Goal: Answer question/provide support: Answer question/provide support

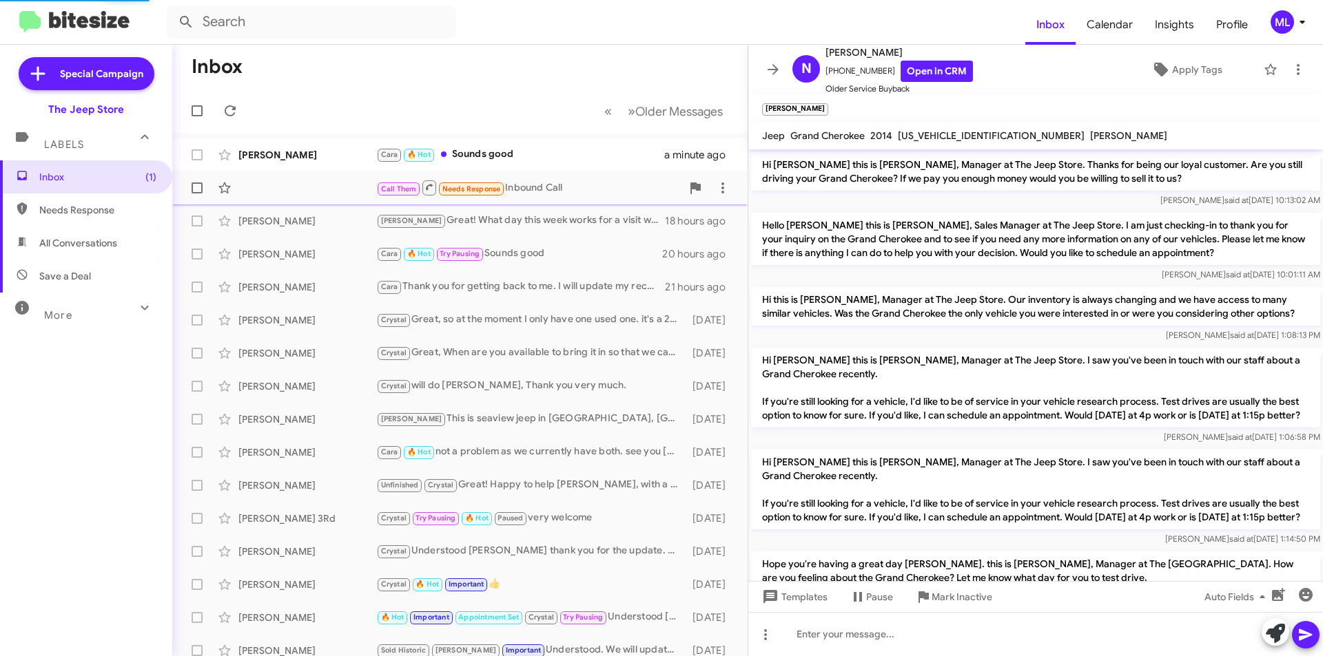
scroll to position [687, 0]
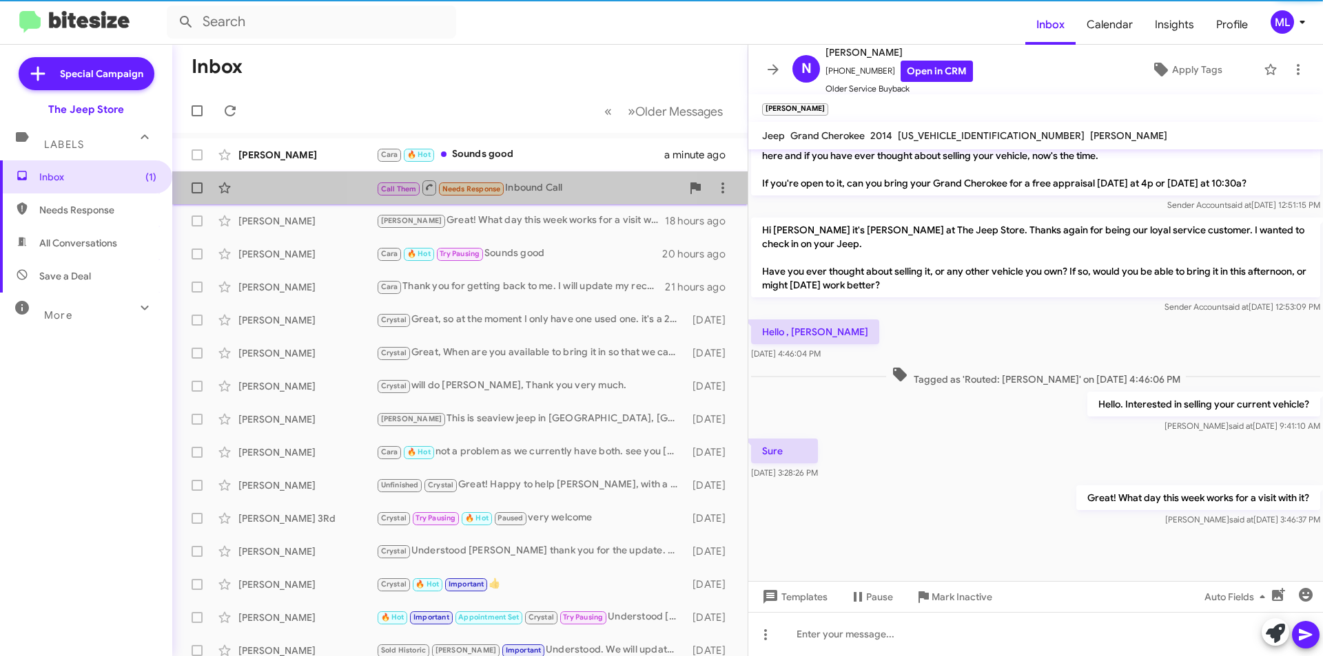
click at [535, 193] on div "Call Them Needs Response Inbound Call" at bounding box center [528, 187] width 305 height 17
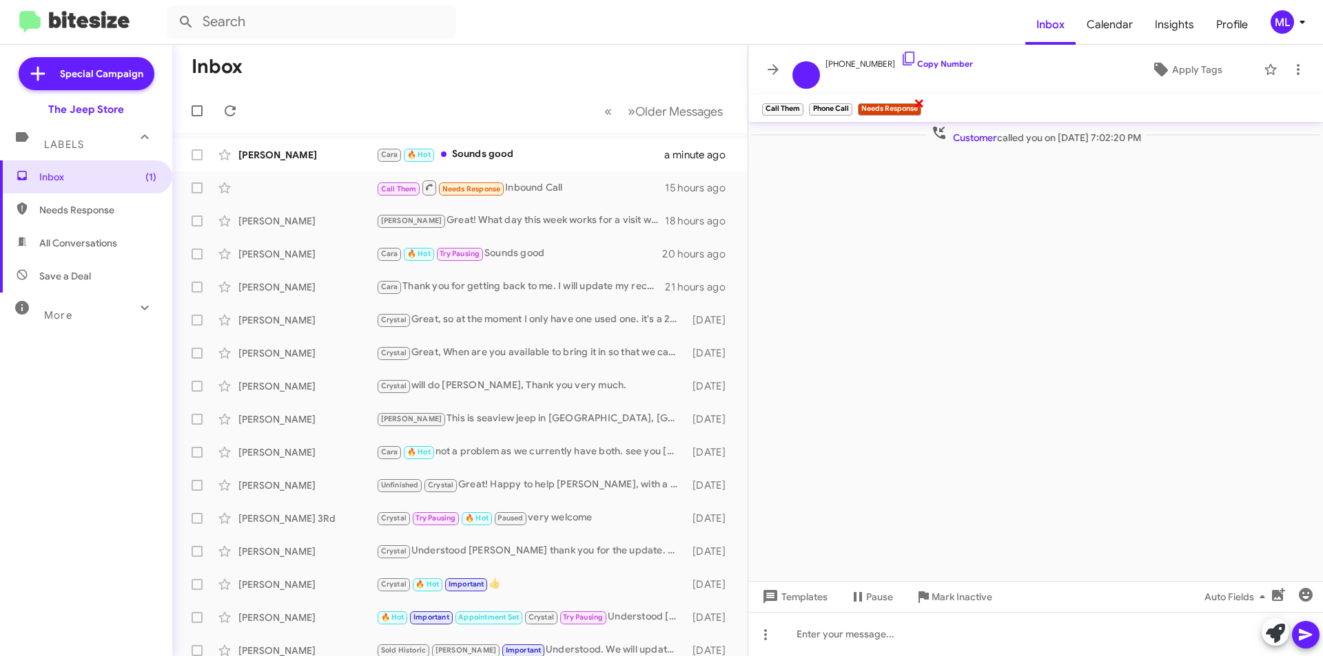
click at [921, 96] on span "×" at bounding box center [918, 102] width 11 height 17
click at [1296, 68] on icon at bounding box center [1298, 69] width 17 height 17
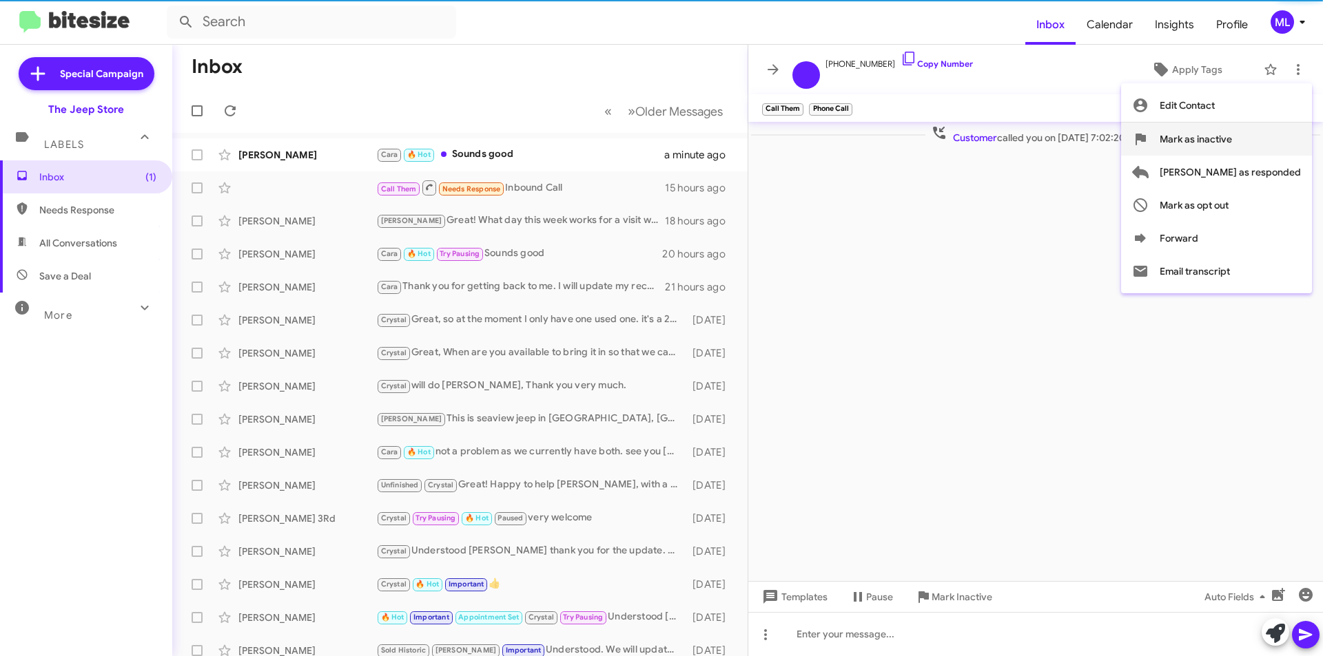
click at [1232, 145] on span "Mark as inactive" at bounding box center [1195, 139] width 72 height 33
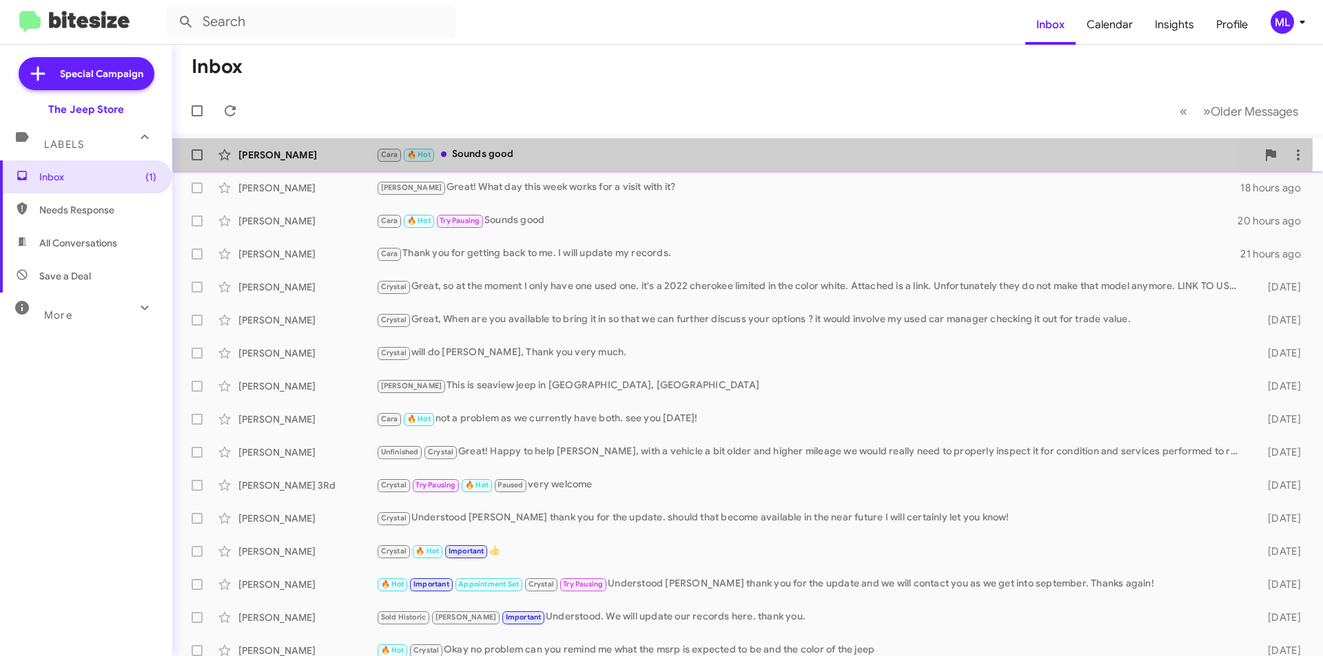
click at [487, 154] on div "Cara 🔥 Hot Sounds good" at bounding box center [816, 155] width 880 height 16
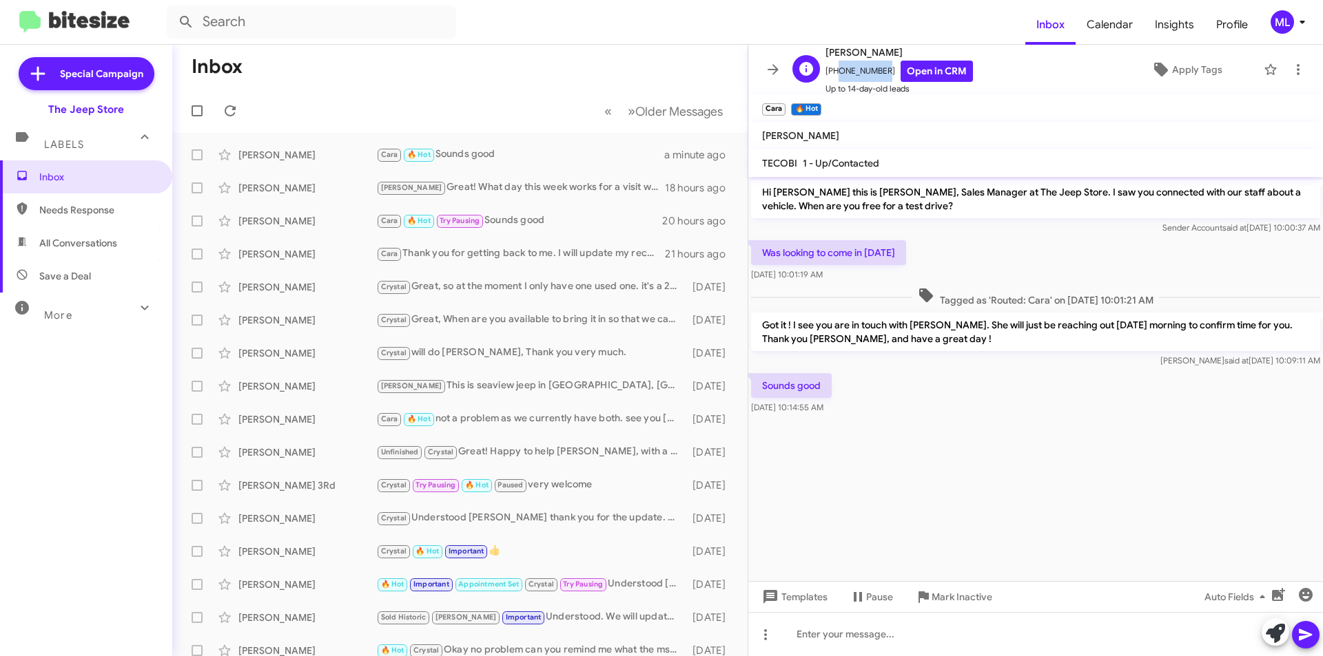
drag, startPoint x: 873, startPoint y: 70, endPoint x: 831, endPoint y: 68, distance: 42.1
click at [831, 68] on span "[PHONE_NUMBER] Open in CRM" at bounding box center [898, 71] width 147 height 21
copy span "7327661012"
click at [1205, 69] on span "Apply Tags" at bounding box center [1197, 69] width 50 height 25
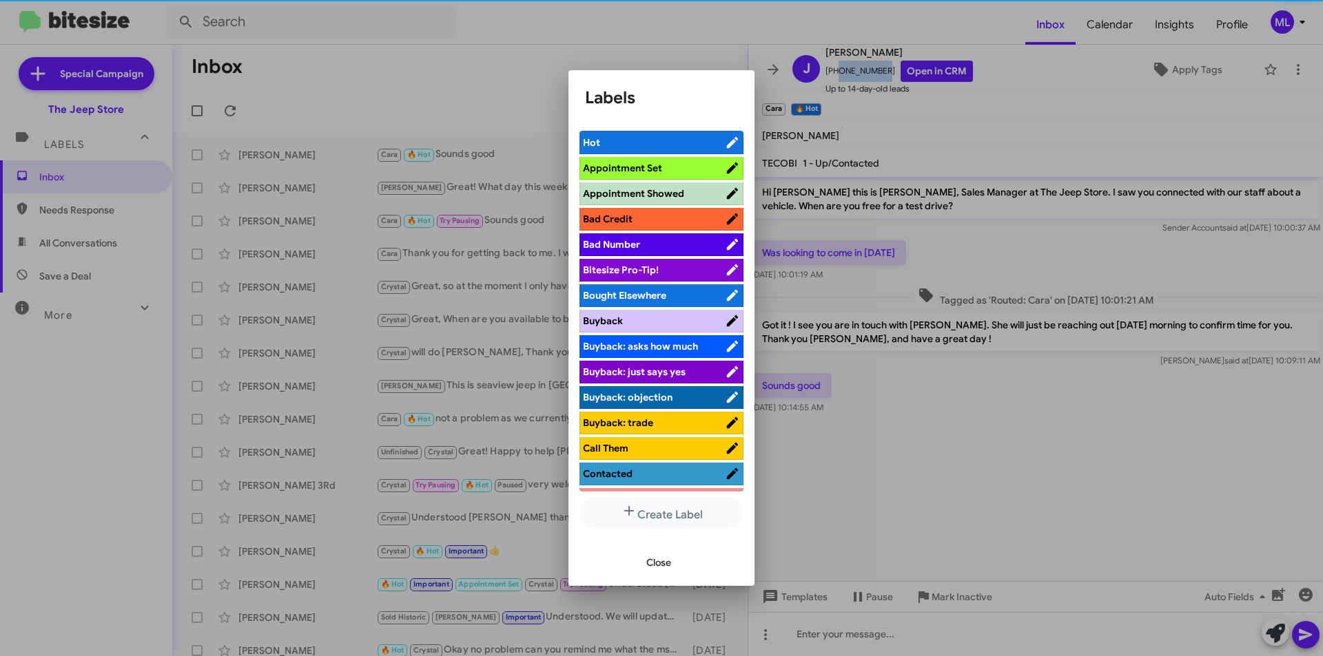
click at [666, 168] on span "Appointment Set" at bounding box center [654, 168] width 142 height 14
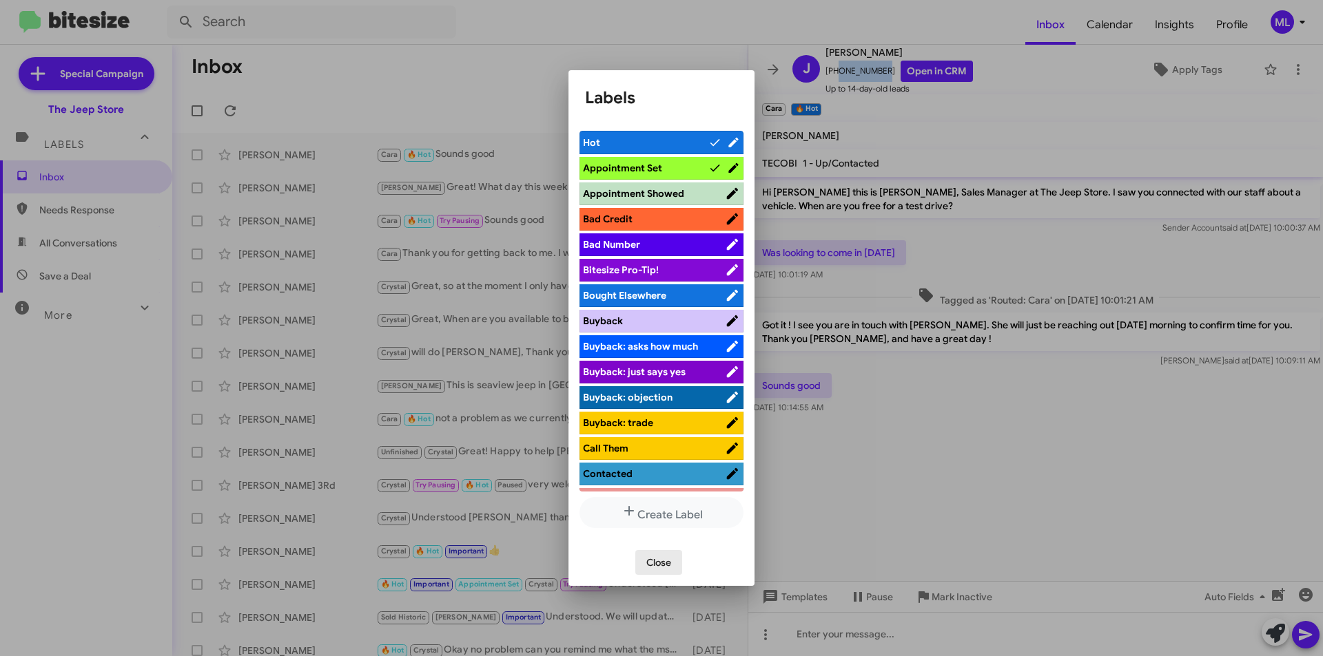
click at [674, 561] on button "Close" at bounding box center [658, 562] width 47 height 25
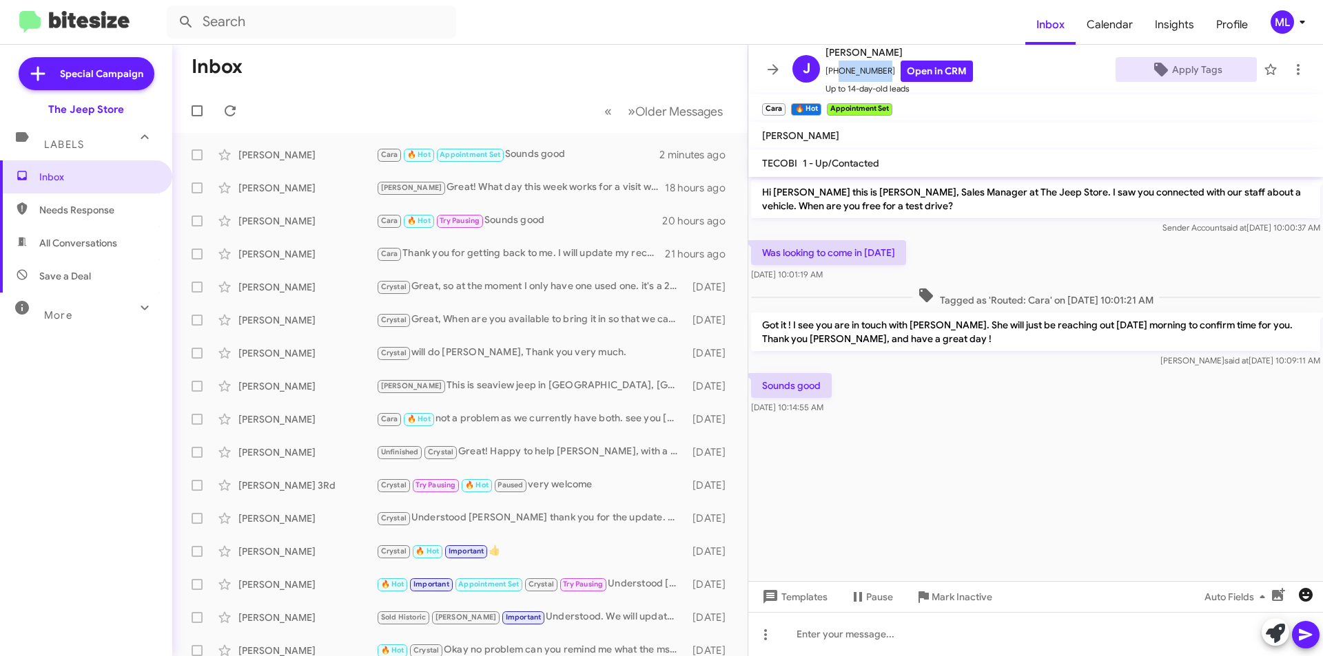
click at [1311, 597] on icon "button" at bounding box center [1305, 595] width 14 height 14
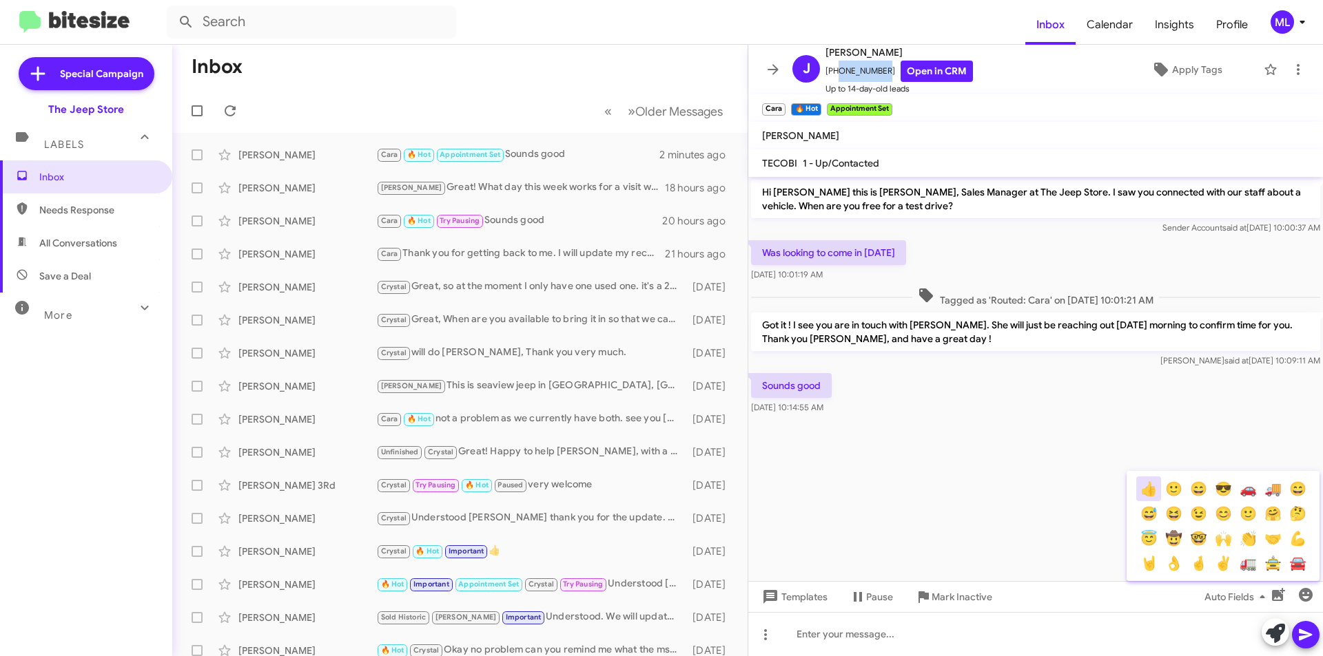
click at [1151, 490] on button "👍" at bounding box center [1148, 489] width 25 height 25
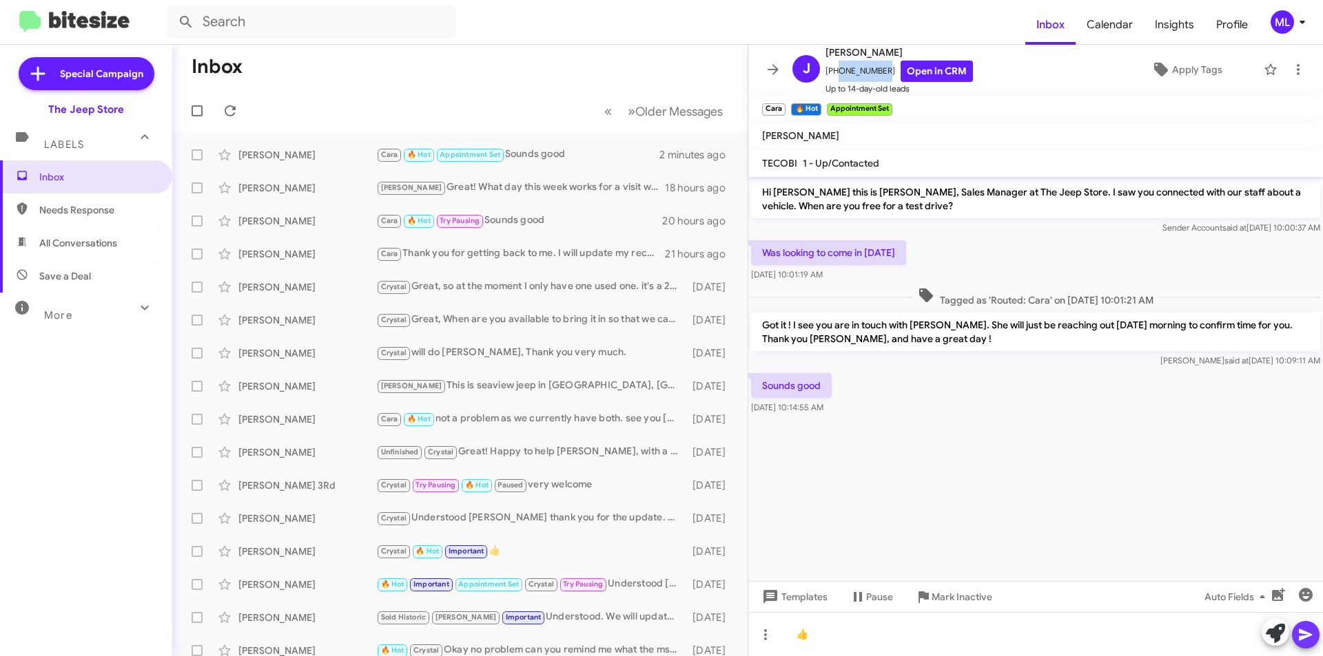
click at [1296, 636] on button at bounding box center [1306, 635] width 28 height 28
